Goal: Check status: Check status

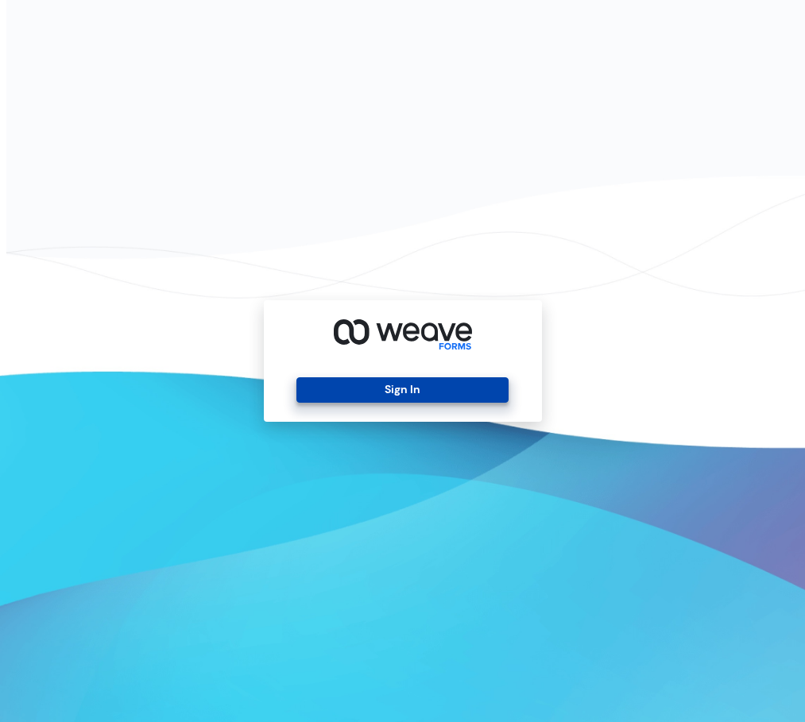
click at [394, 389] on button "Sign In" at bounding box center [402, 389] width 212 height 25
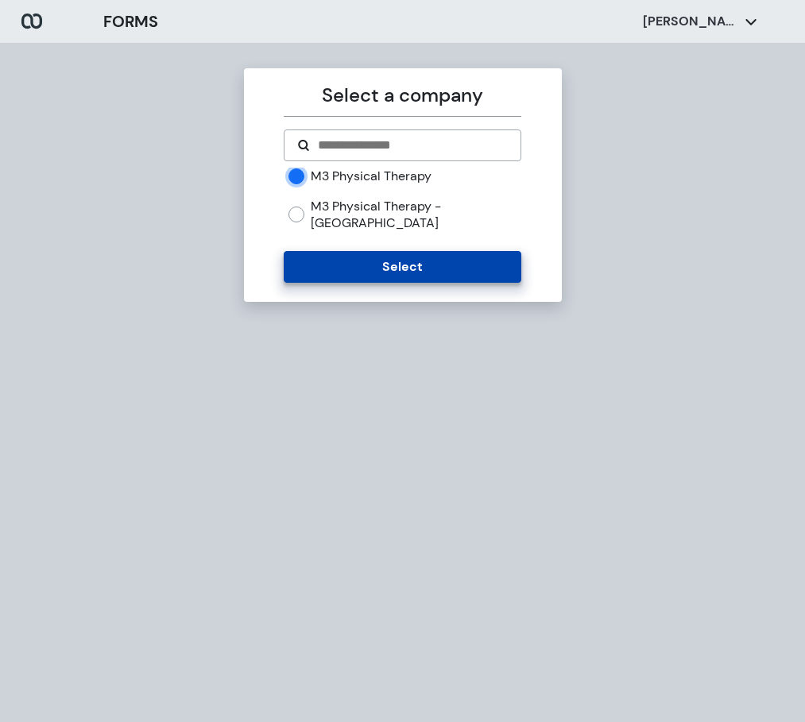
click at [375, 256] on button "Select" at bounding box center [403, 267] width 238 height 32
